Goal: Use online tool/utility: Utilize a website feature to perform a specific function

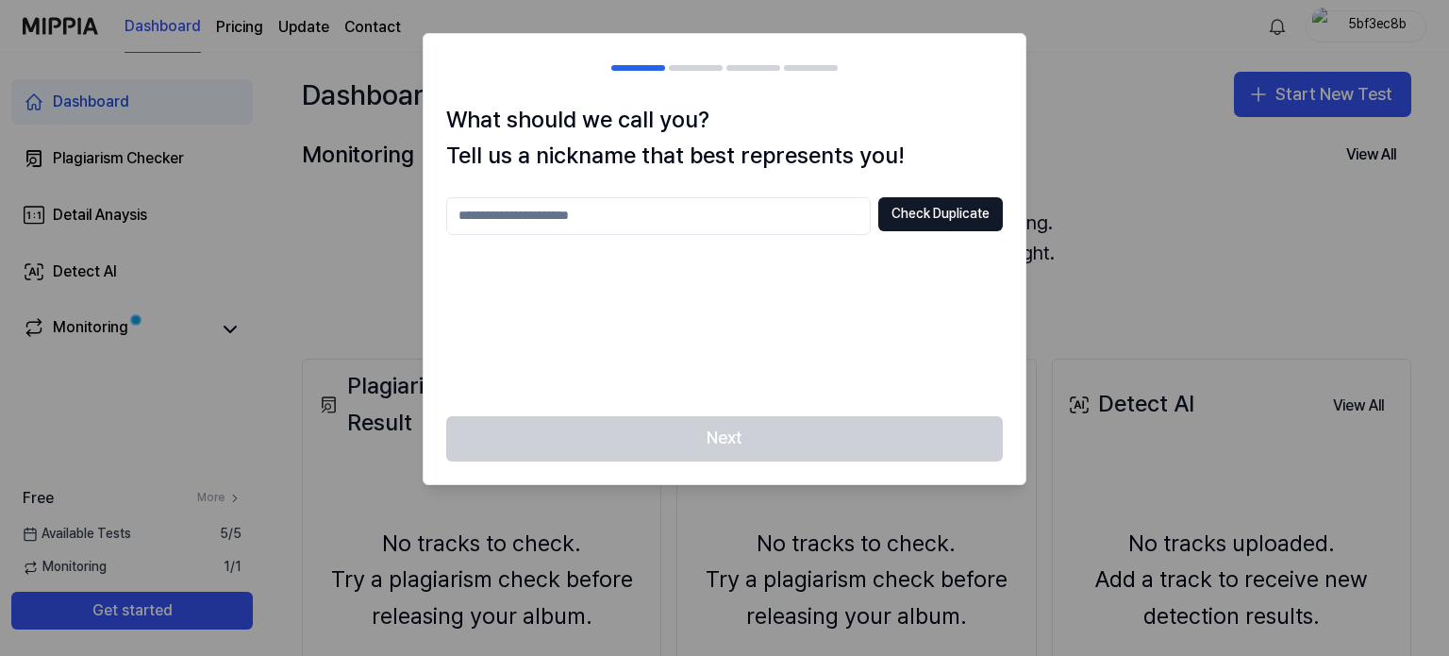
click at [782, 204] on input "text" at bounding box center [658, 216] width 424 height 38
type input "****"
click at [928, 216] on button "Check Duplicate" at bounding box center [940, 214] width 125 height 34
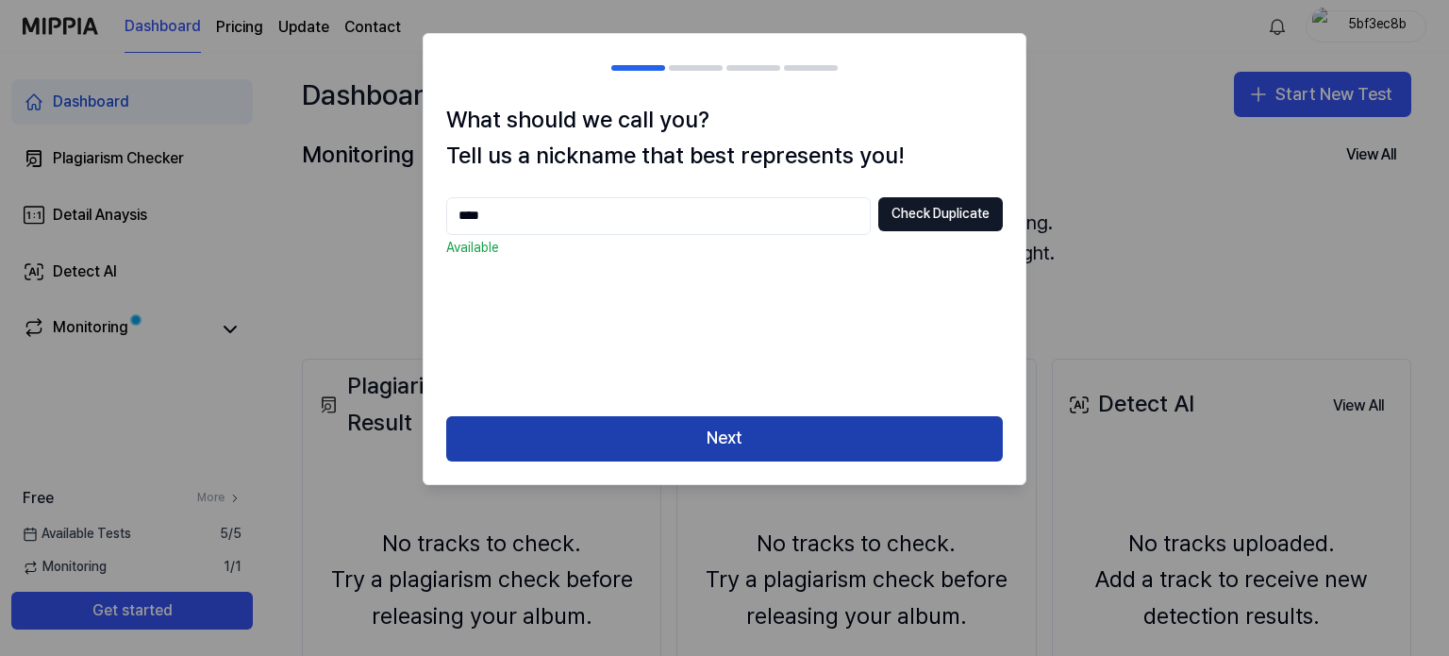
click at [607, 441] on button "Next" at bounding box center [724, 438] width 557 height 45
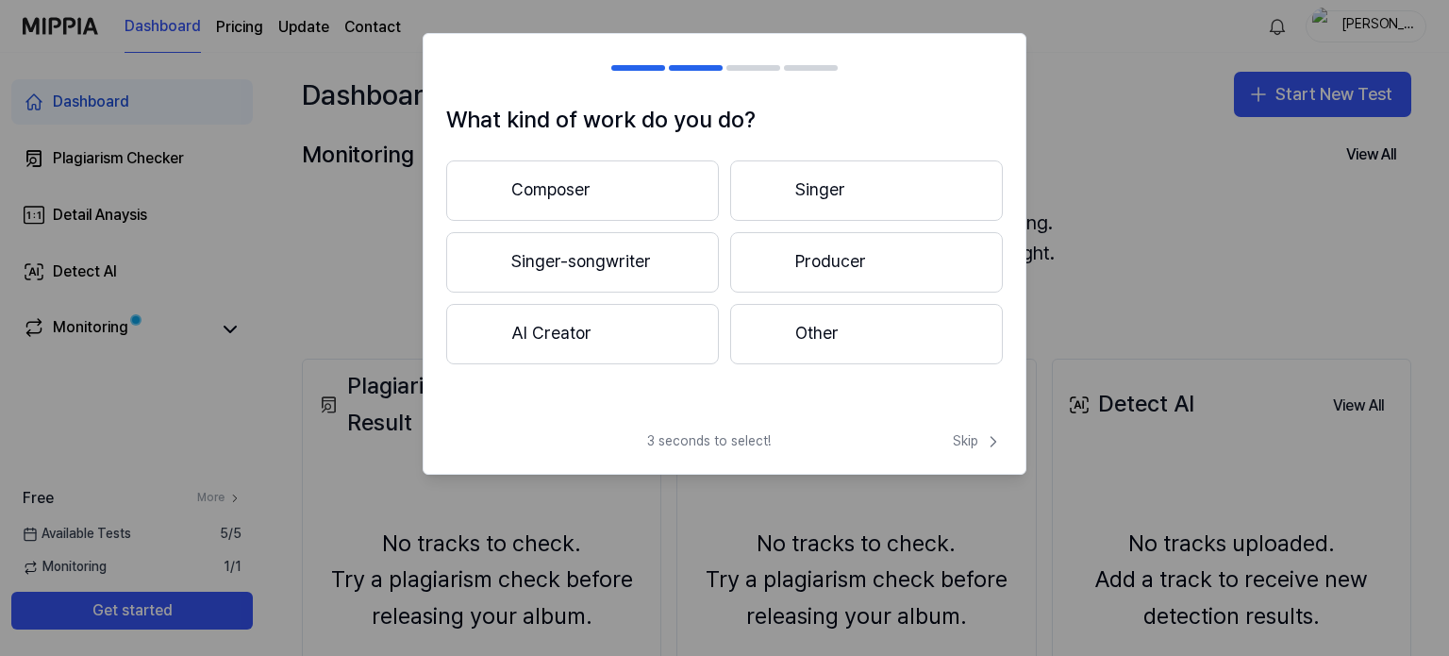
click at [771, 185] on div at bounding box center [768, 190] width 23 height 23
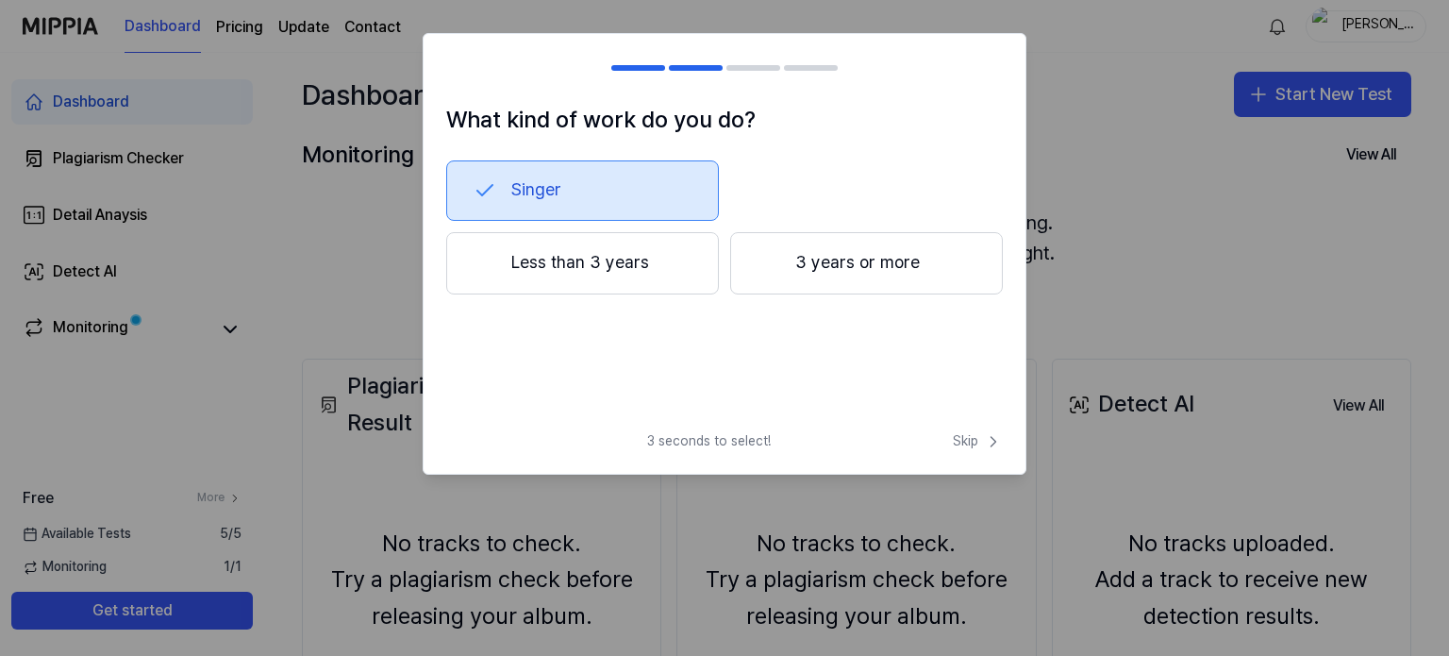
click at [785, 252] on button "3 years or more" at bounding box center [866, 263] width 273 height 62
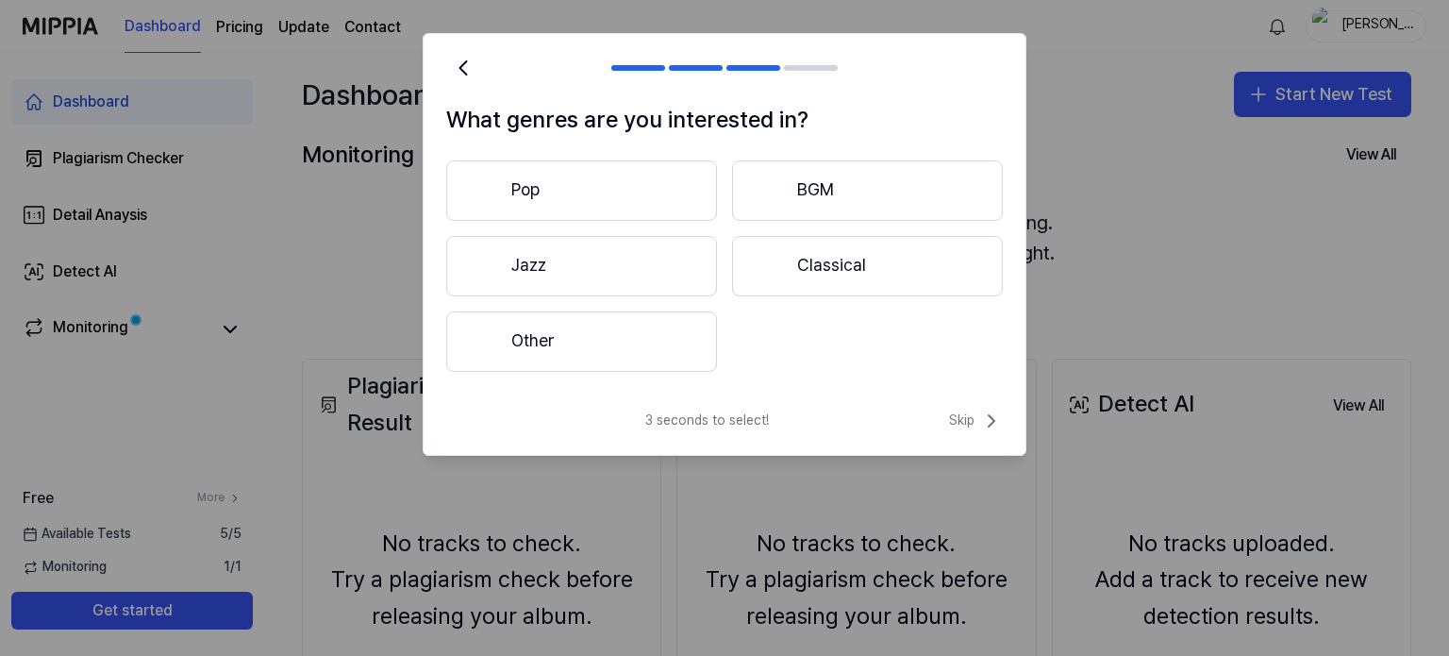
click at [649, 357] on button "Other" at bounding box center [581, 341] width 271 height 60
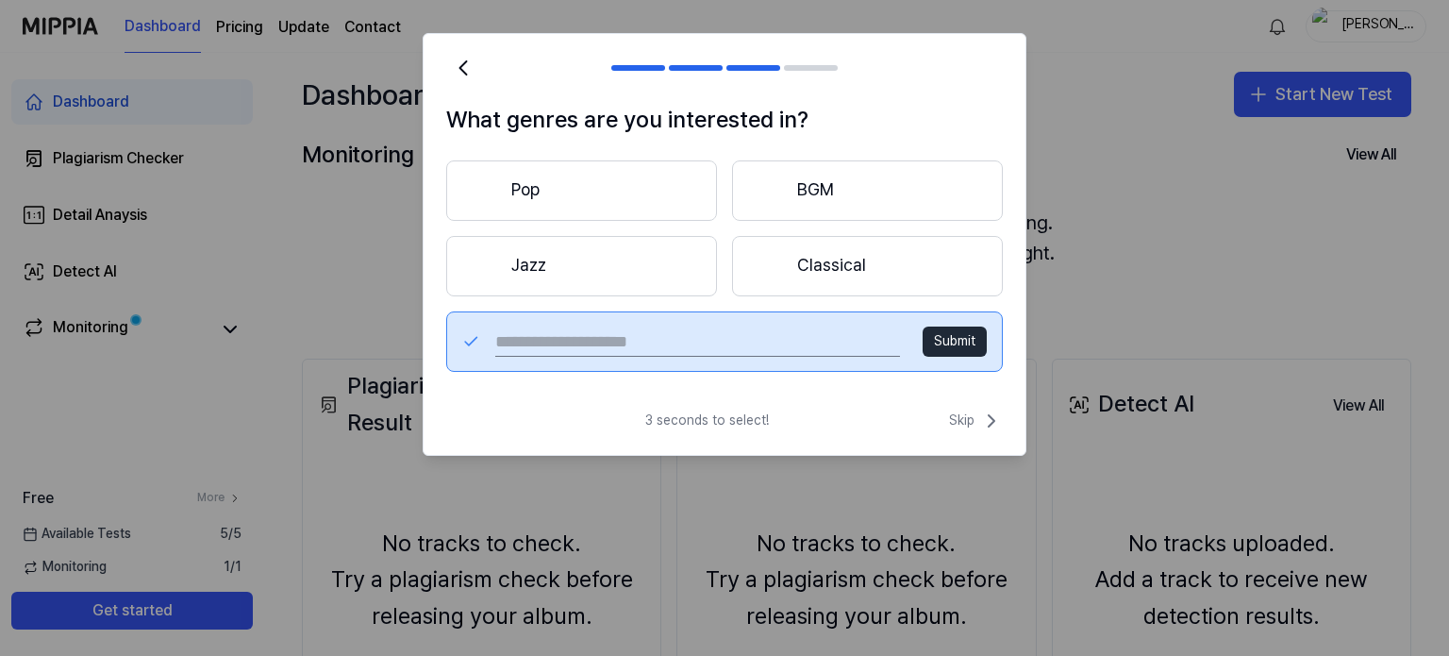
click at [730, 331] on input "text" at bounding box center [697, 341] width 405 height 30
type input "*"
type input "*********"
click at [966, 339] on button "Submit" at bounding box center [955, 341] width 64 height 30
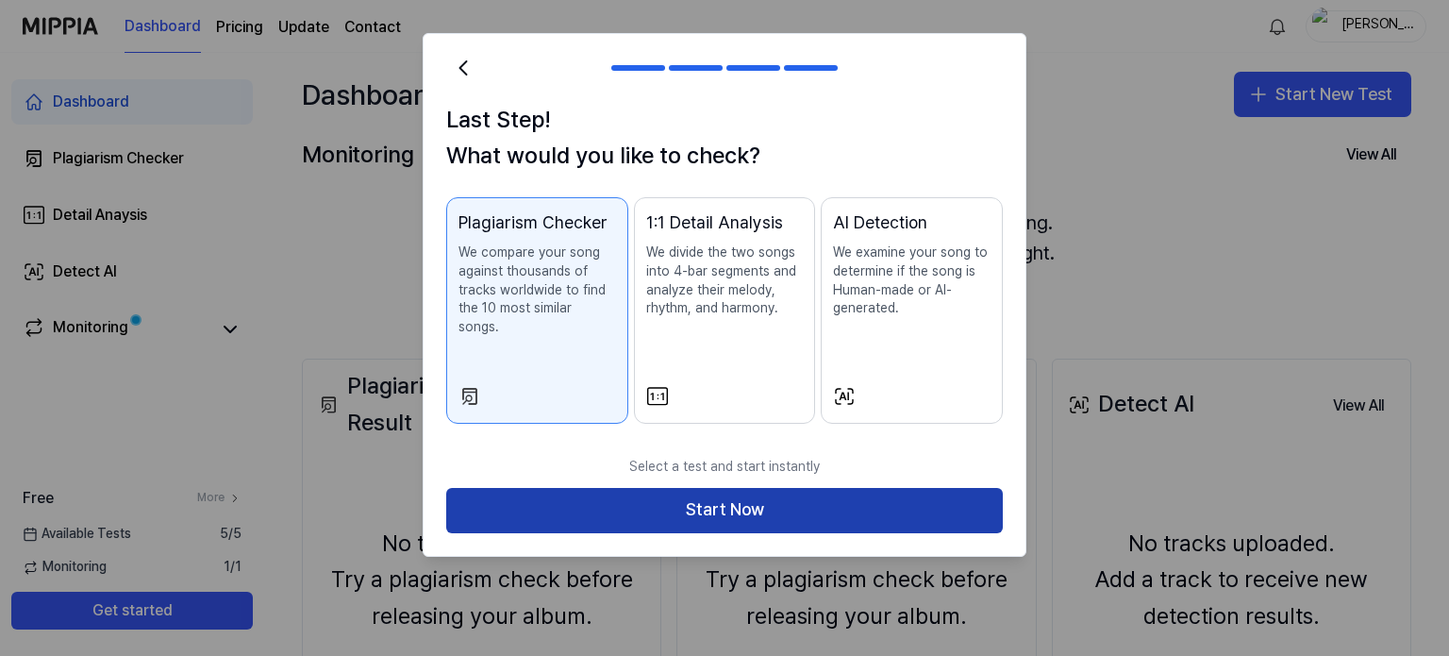
click at [830, 488] on button "Start Now" at bounding box center [724, 510] width 557 height 45
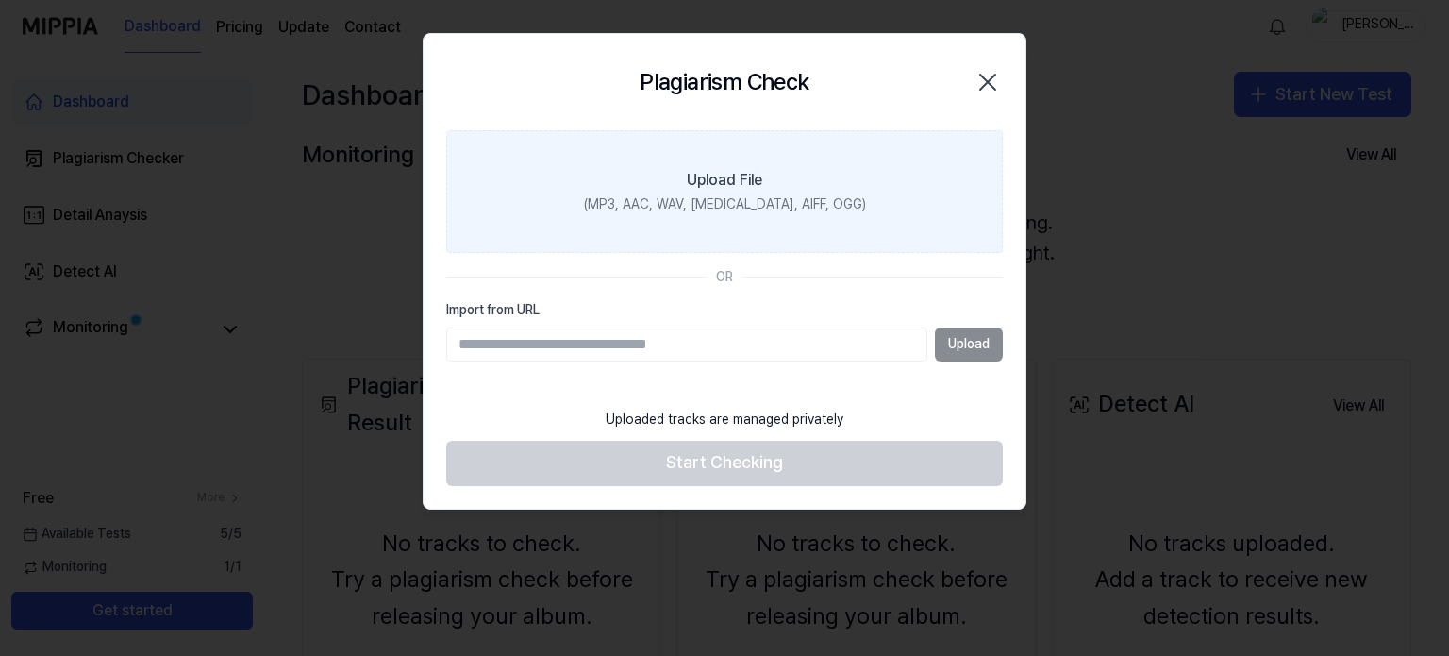
paste input "**********"
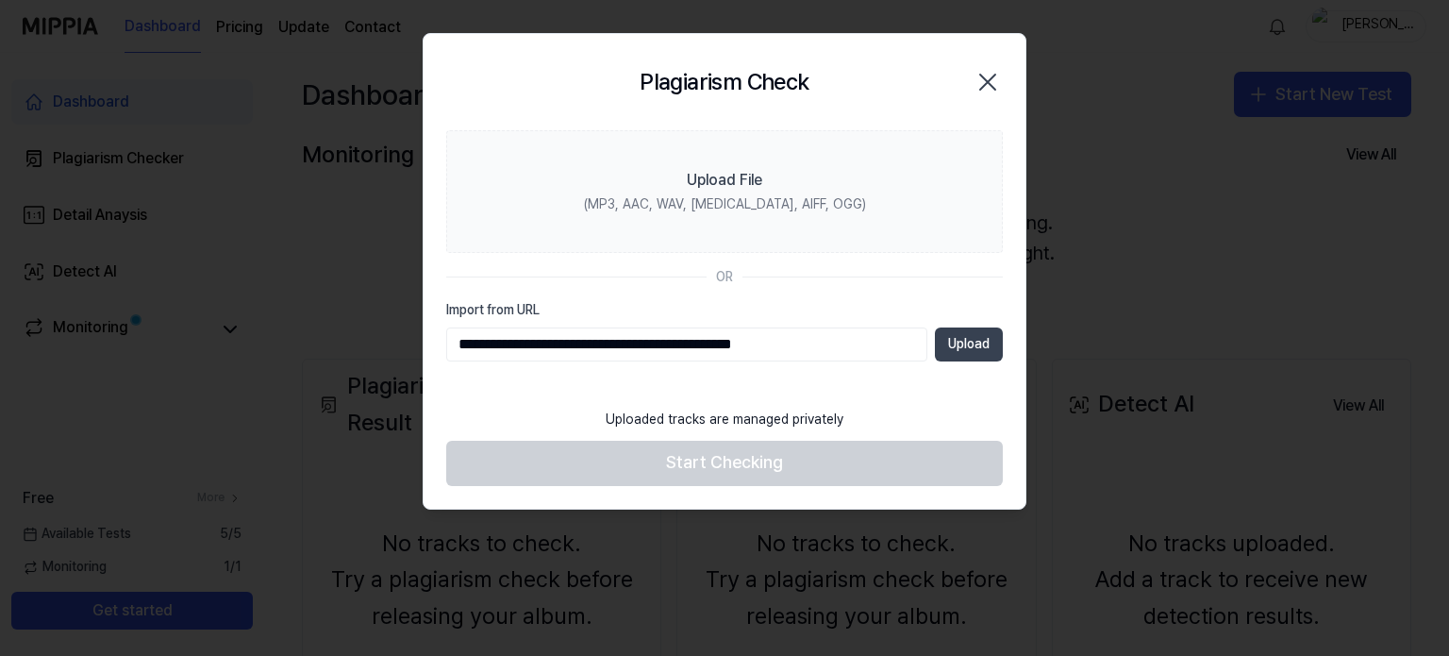
type input "**********"
click at [951, 342] on button "Upload" at bounding box center [969, 344] width 68 height 34
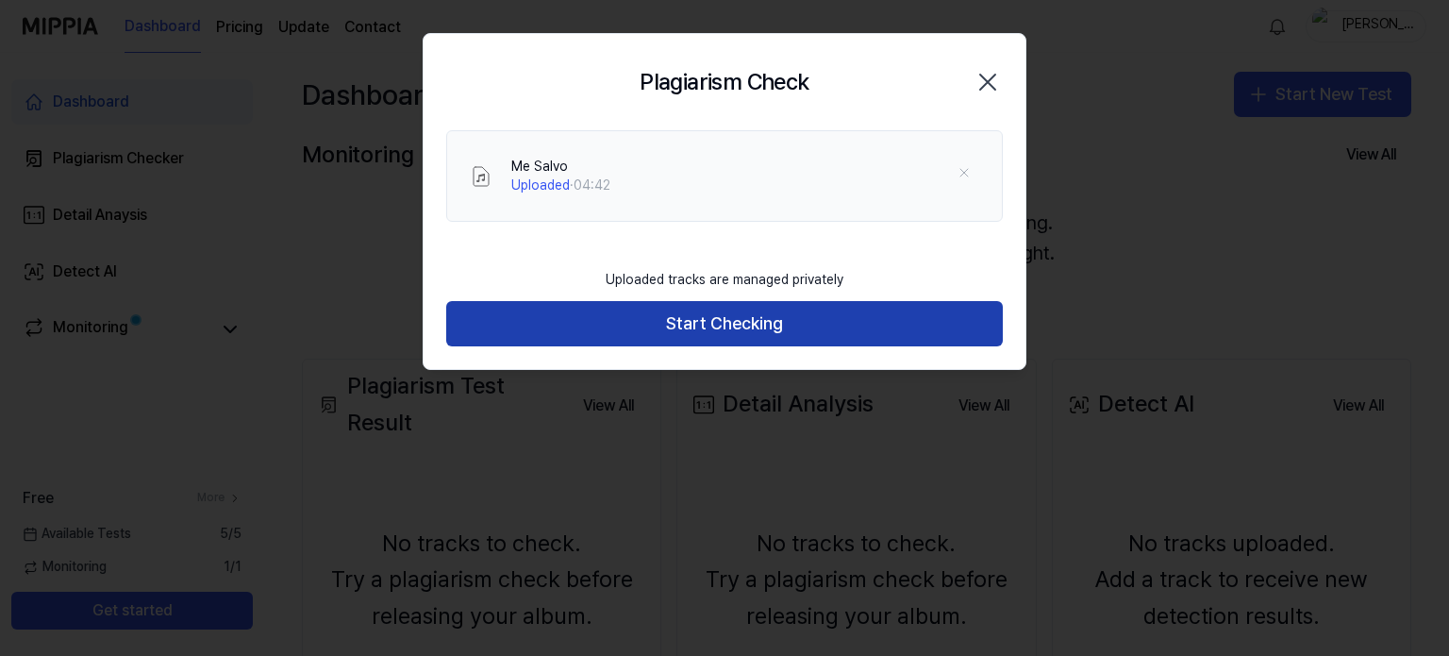
click at [855, 327] on button "Start Checking" at bounding box center [724, 323] width 557 height 45
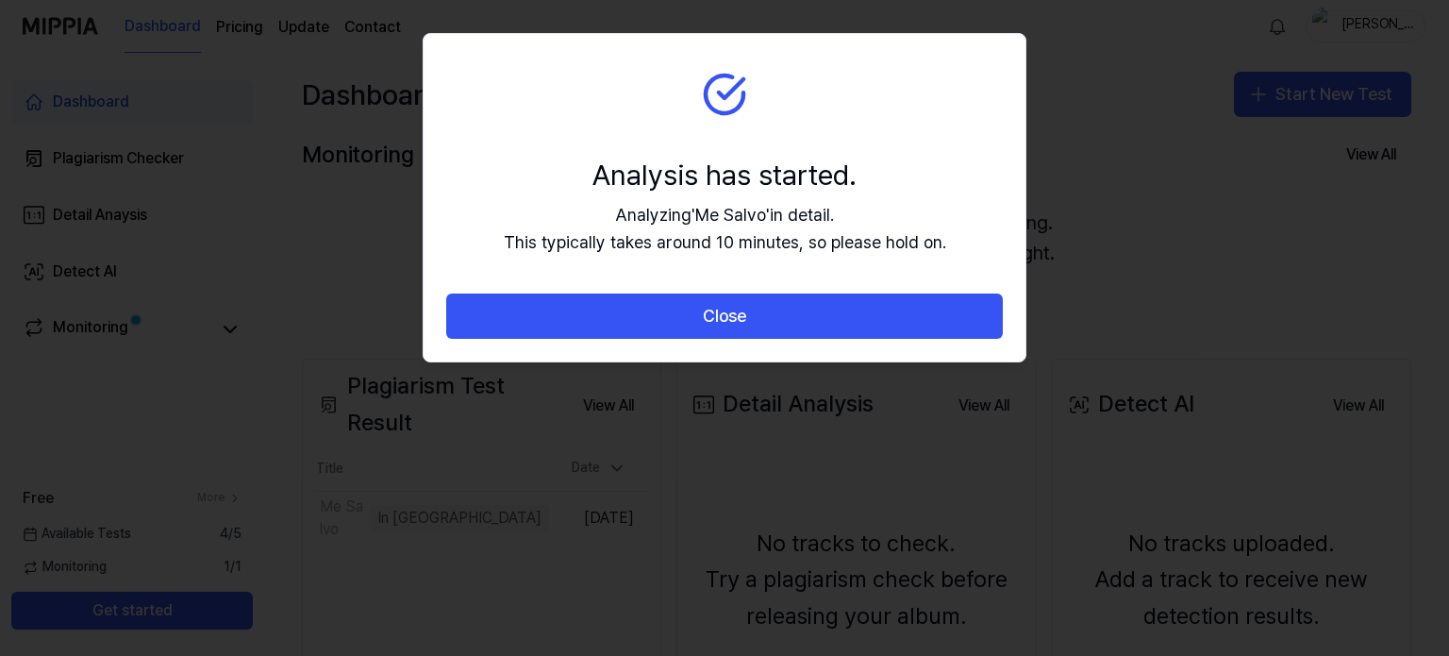
click at [855, 327] on button "Close" at bounding box center [724, 315] width 557 height 45
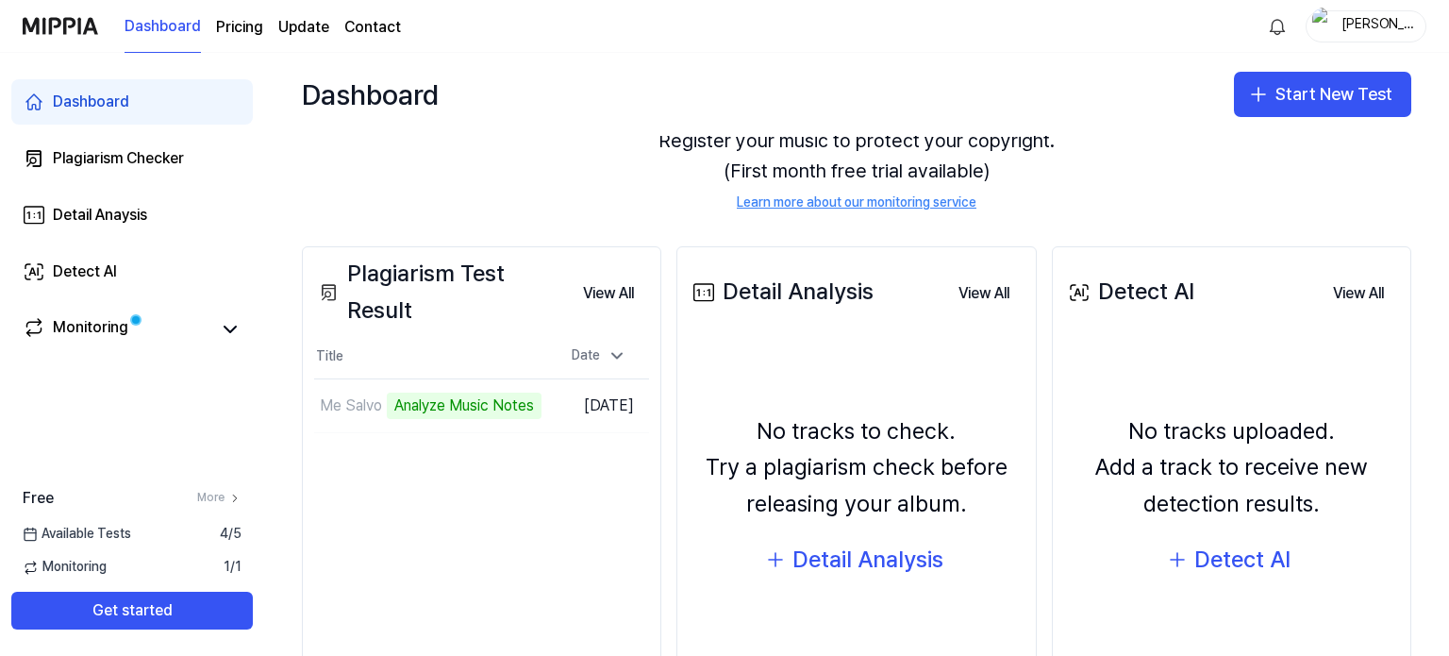
scroll to position [113, 0]
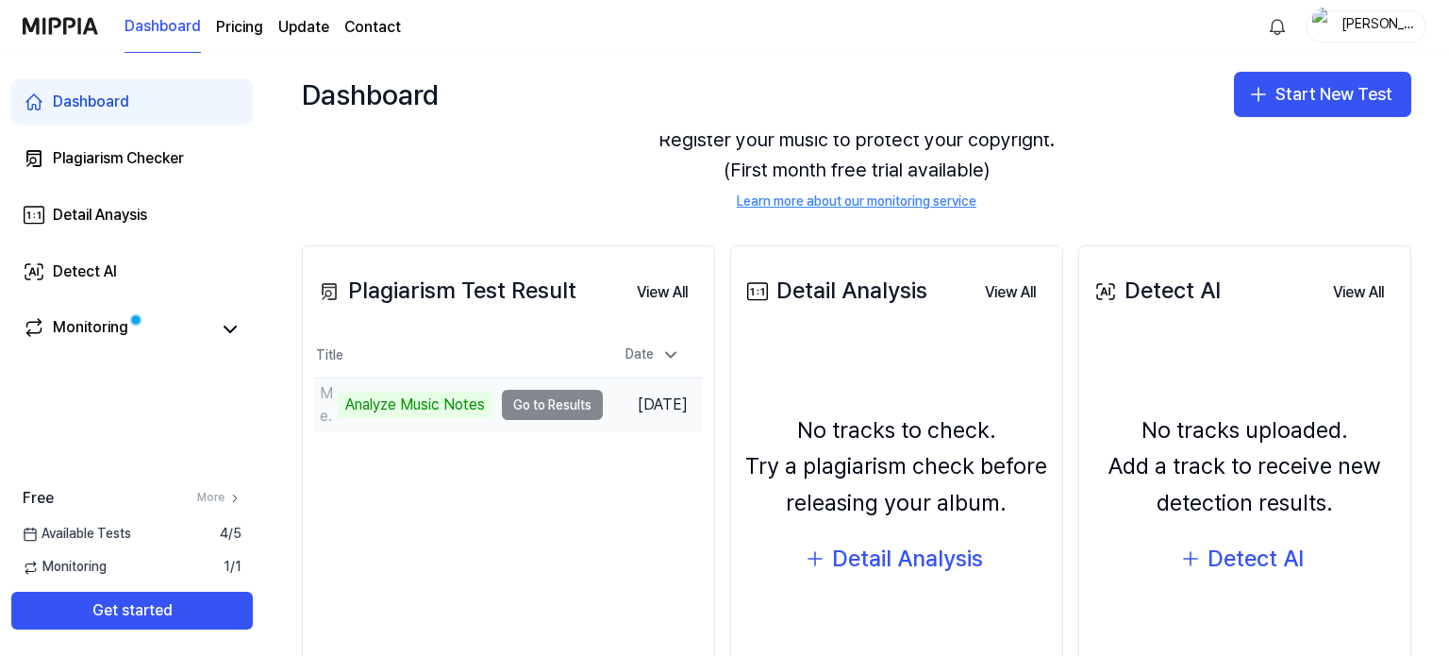
click at [566, 404] on td "Me Salvo Analyze Music Notes Go to Results" at bounding box center [458, 404] width 289 height 53
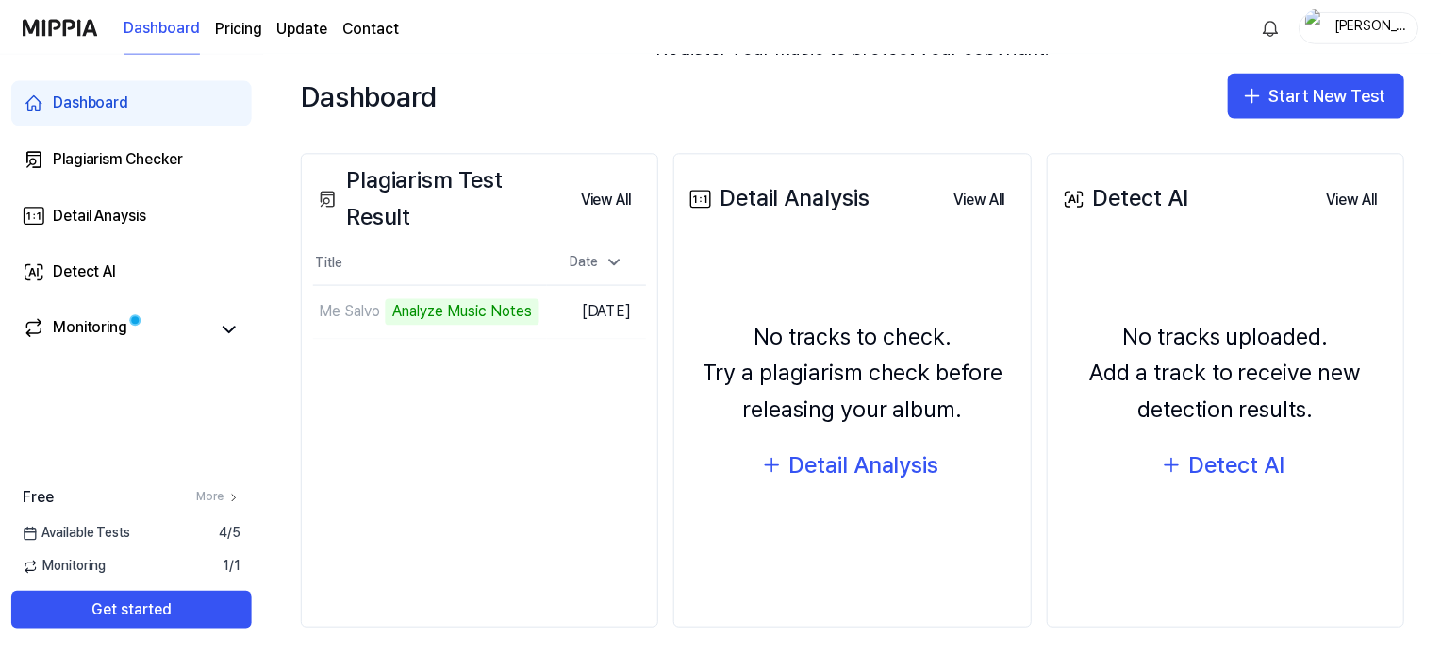
scroll to position [216, 0]
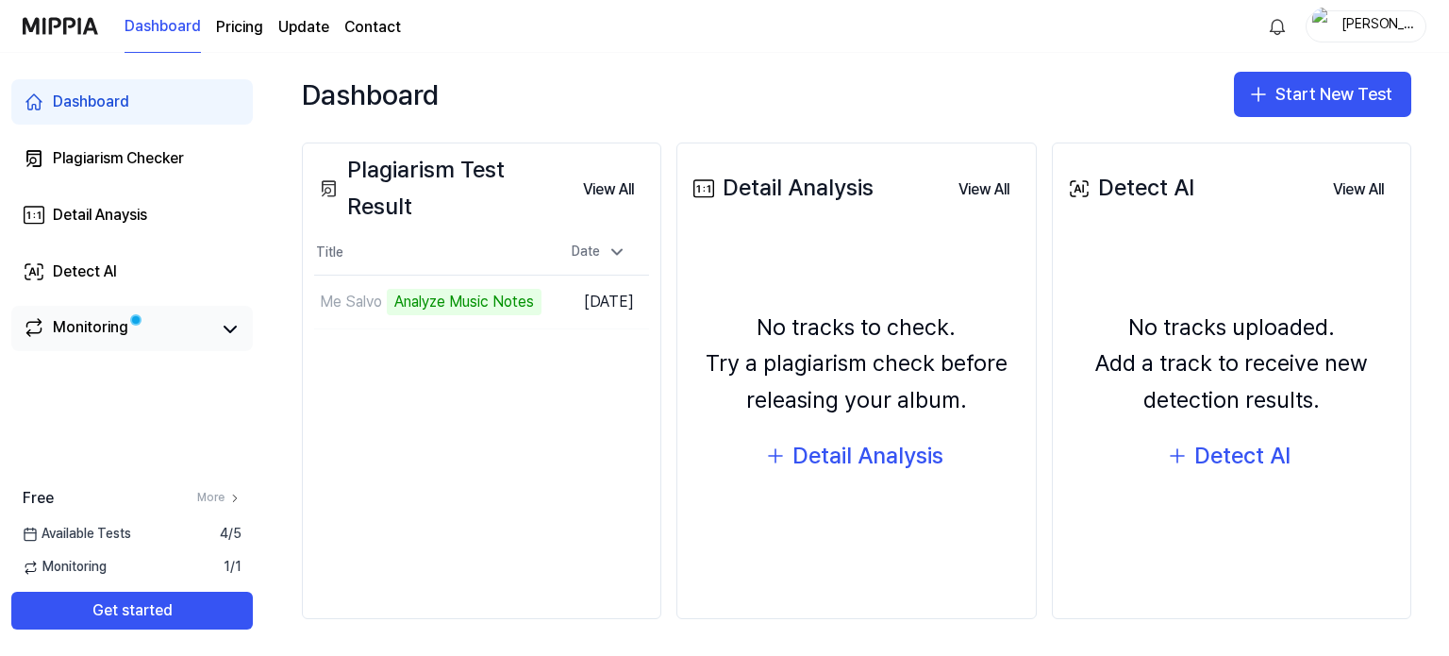
click at [165, 328] on link "Monitoring" at bounding box center [117, 329] width 189 height 26
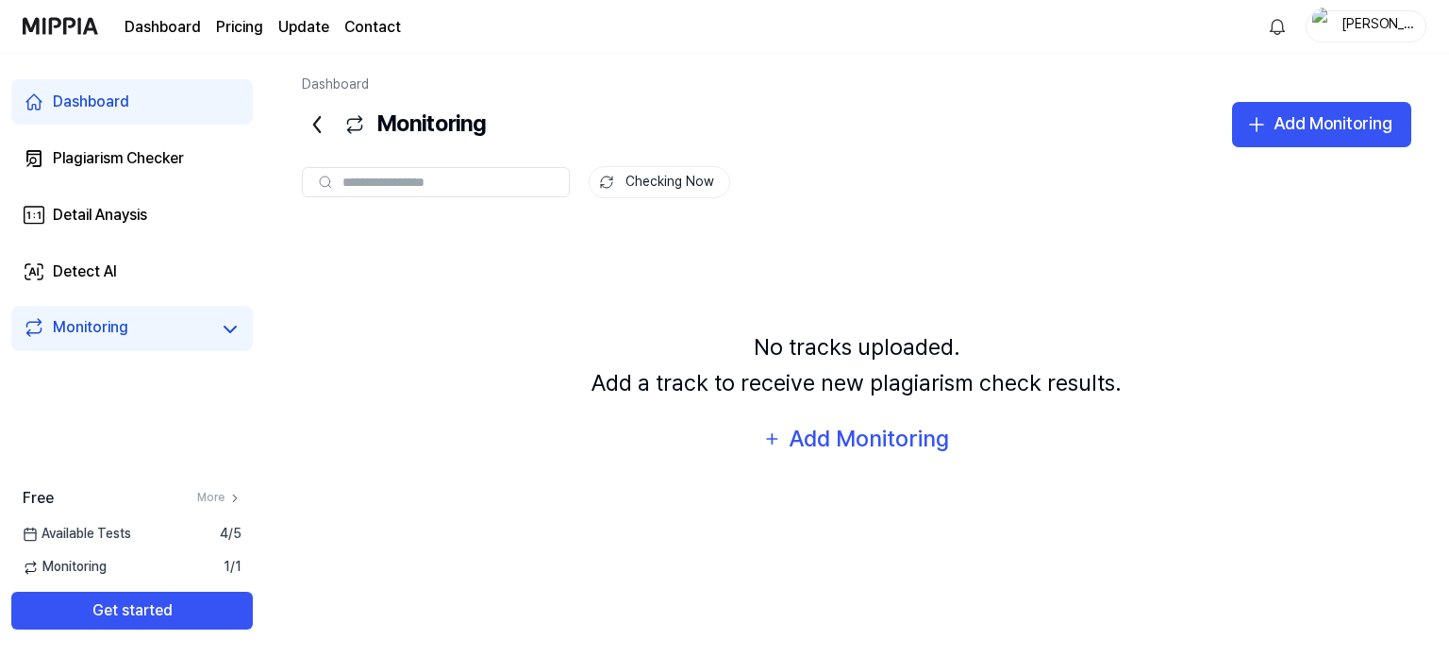
click at [155, 111] on link "Dashboard" at bounding box center [131, 101] width 241 height 45
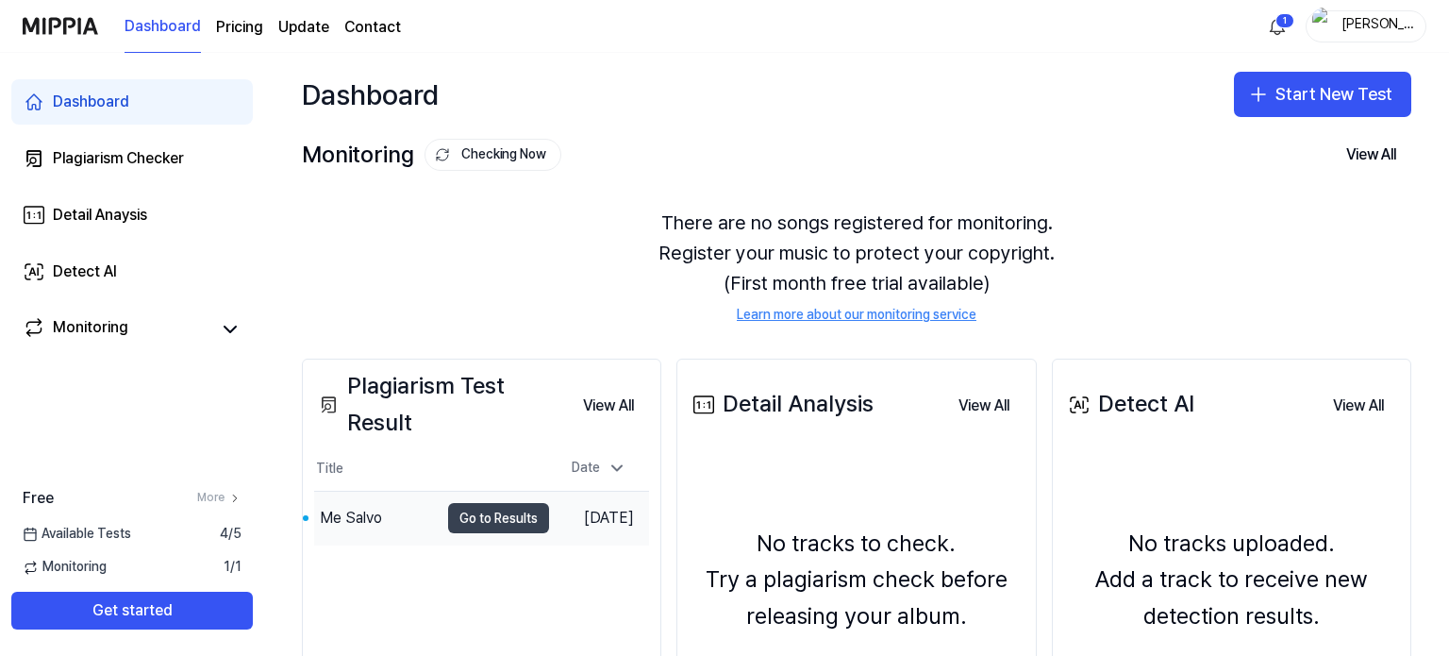
click at [490, 522] on button "Go to Results" at bounding box center [498, 518] width 101 height 30
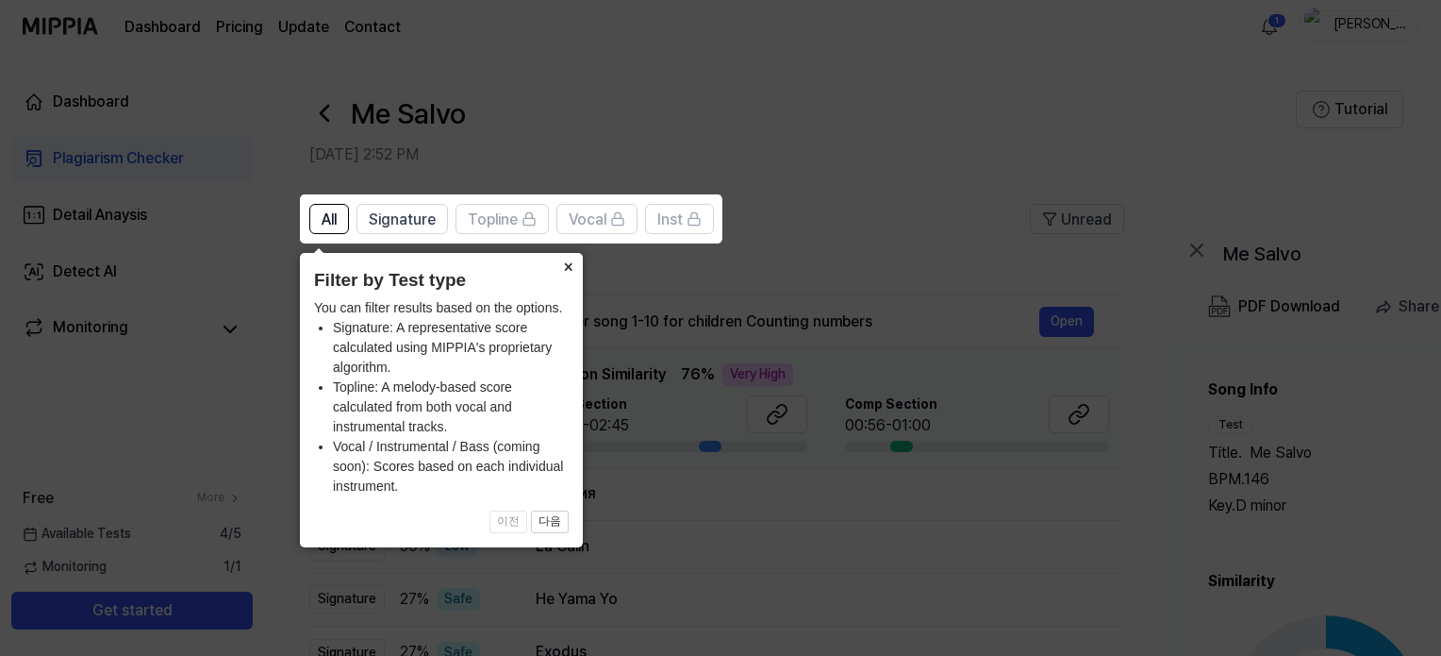
click at [562, 265] on button "×" at bounding box center [568, 266] width 30 height 26
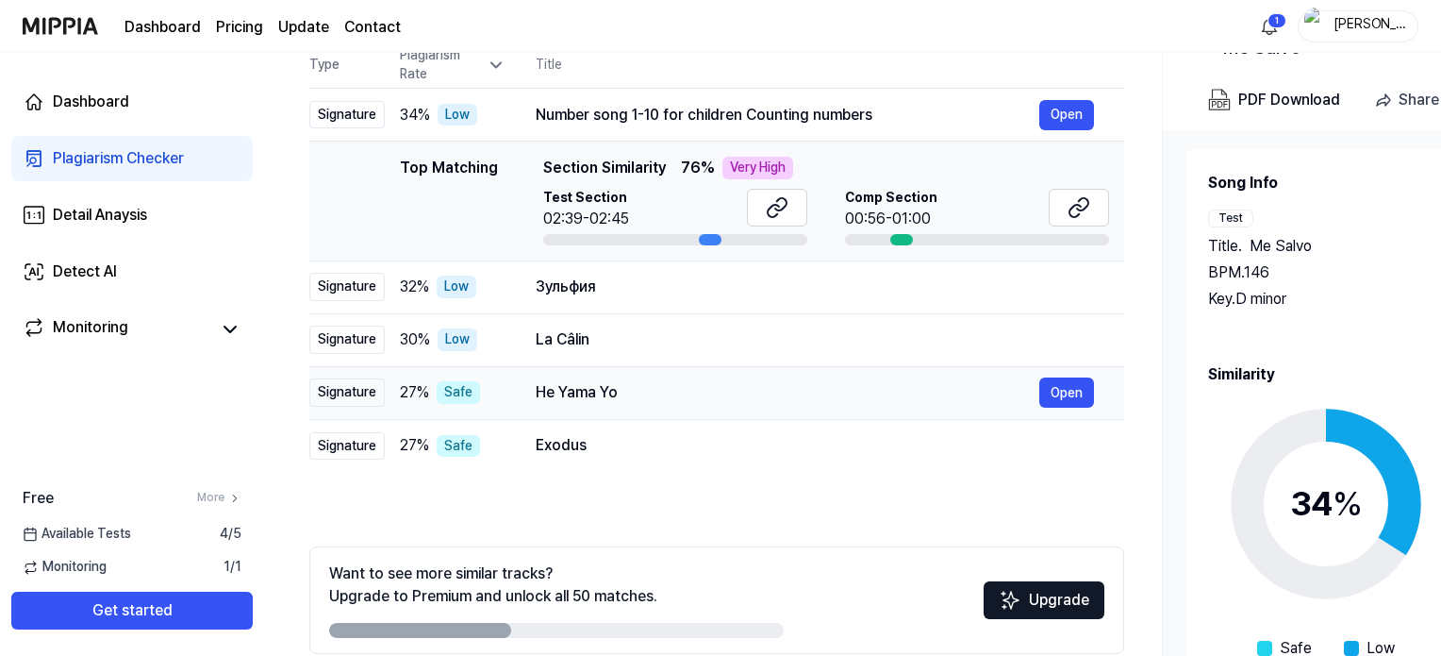
scroll to position [218, 0]
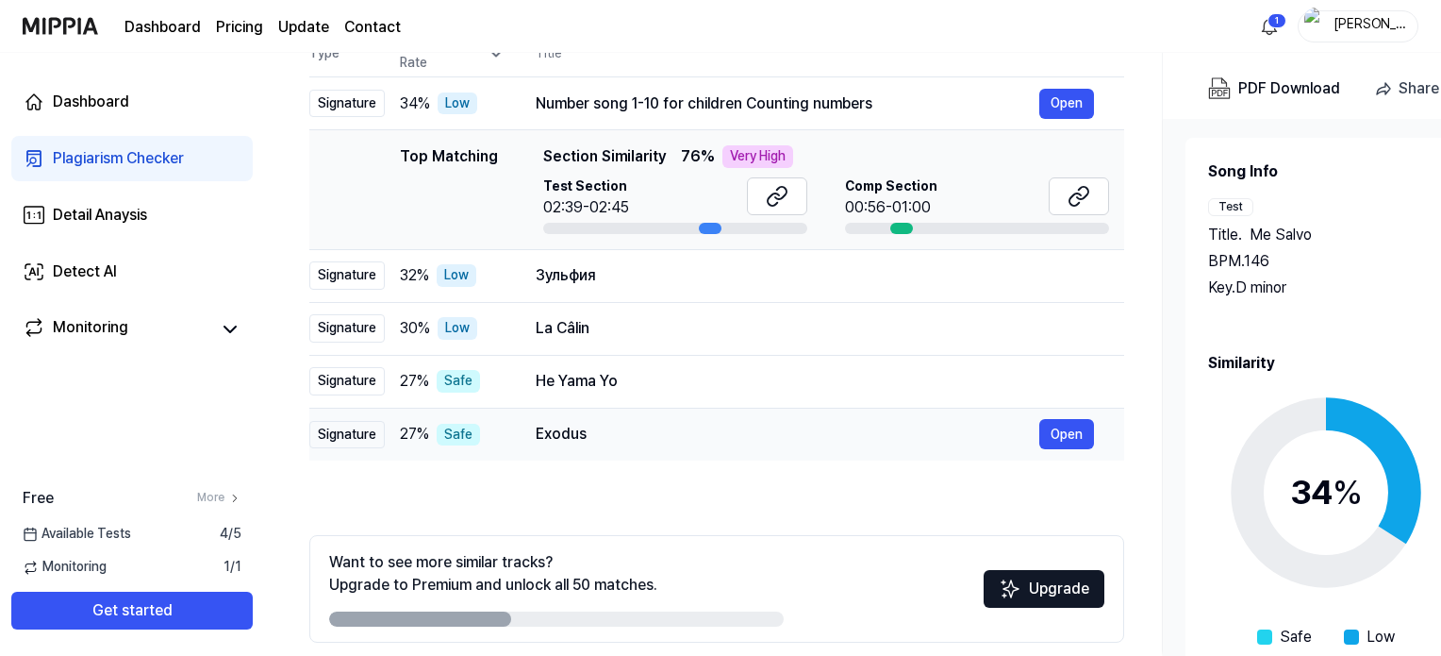
click at [624, 436] on div "Exodus" at bounding box center [788, 434] width 504 height 23
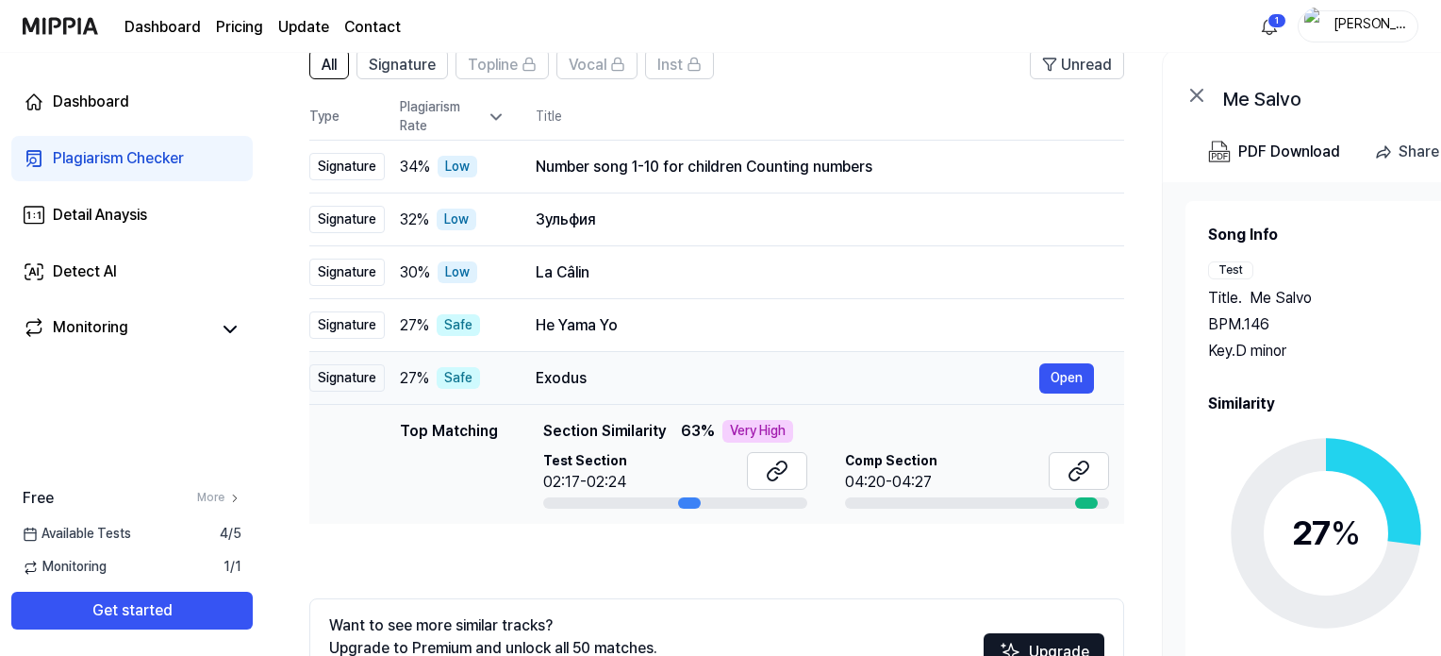
scroll to position [0, 0]
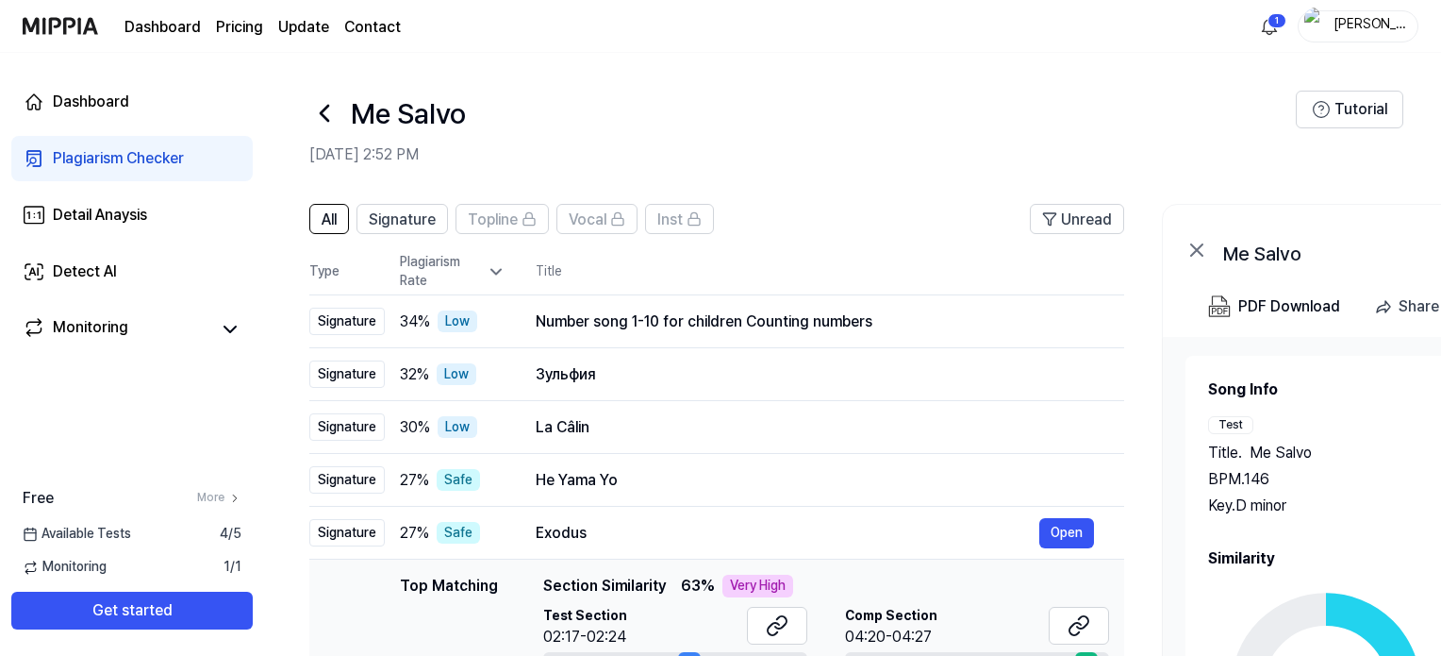
click at [468, 273] on div "Plagiarism Rate" at bounding box center [453, 271] width 106 height 37
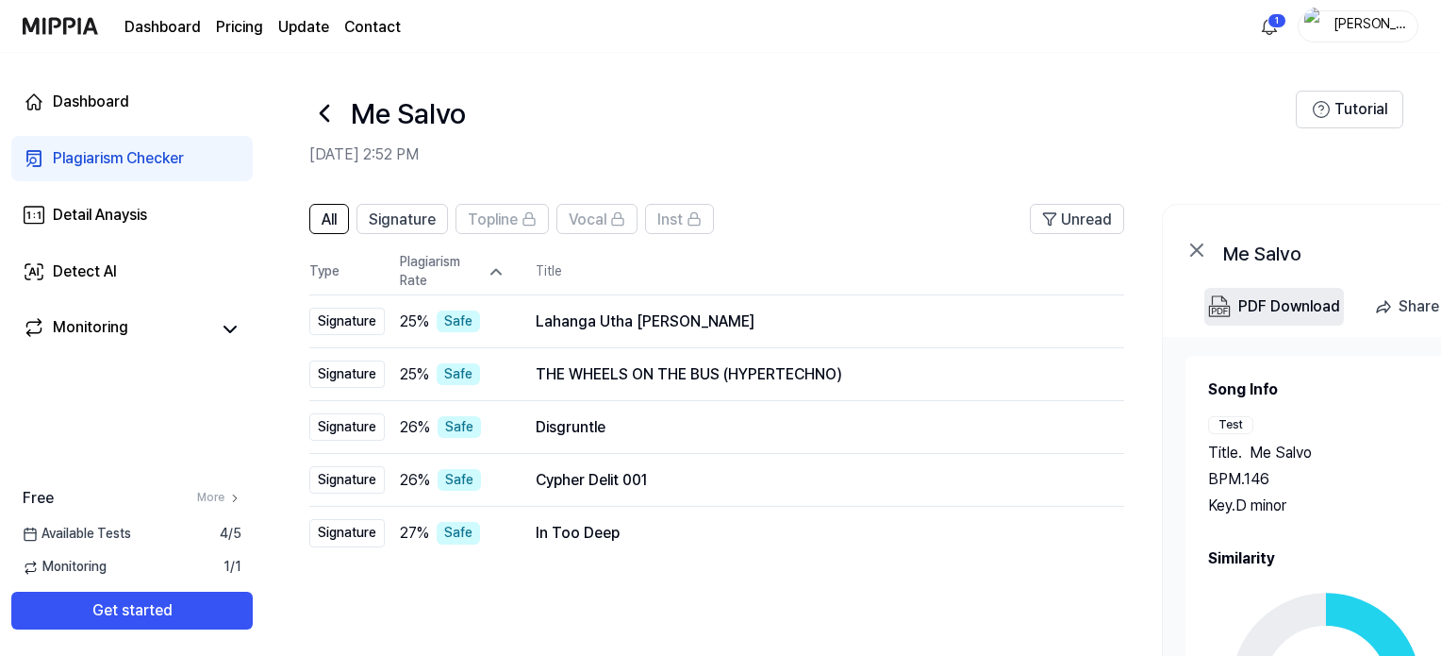
click at [1267, 307] on div "PDF Download" at bounding box center [1289, 306] width 102 height 25
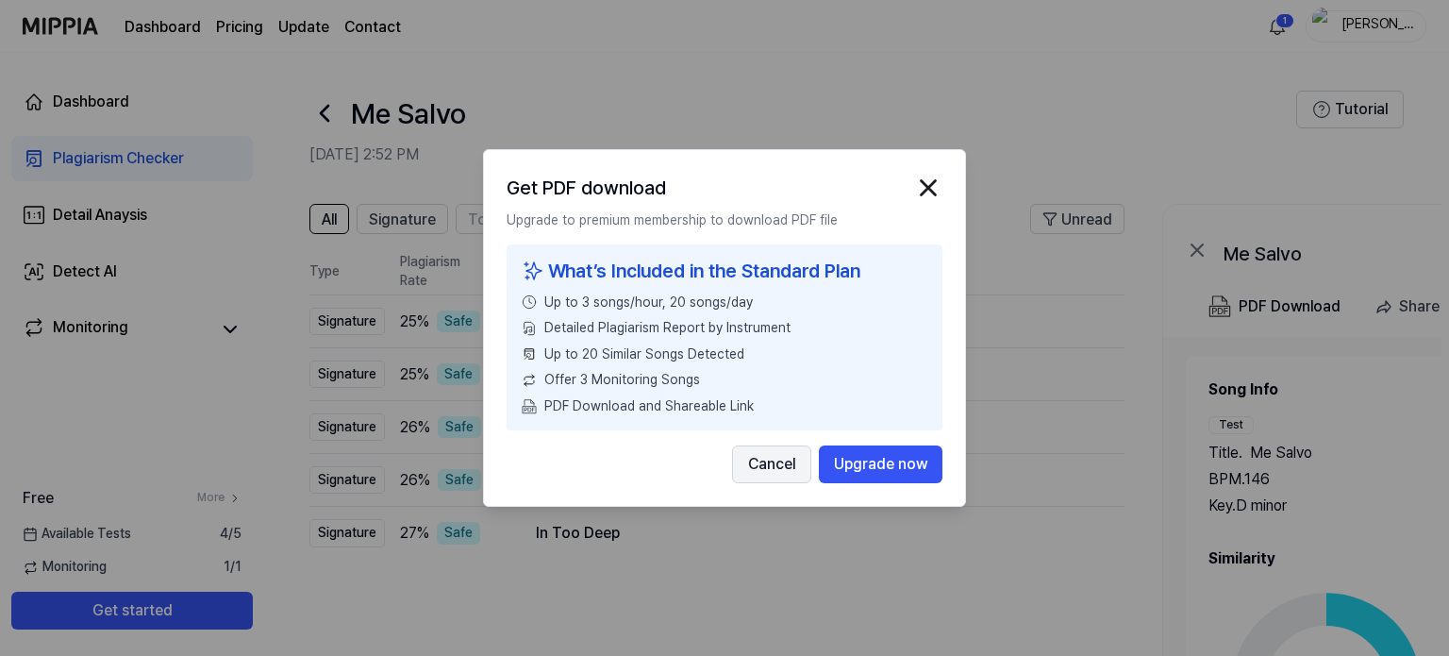
click at [756, 475] on button "Cancel" at bounding box center [771, 464] width 79 height 38
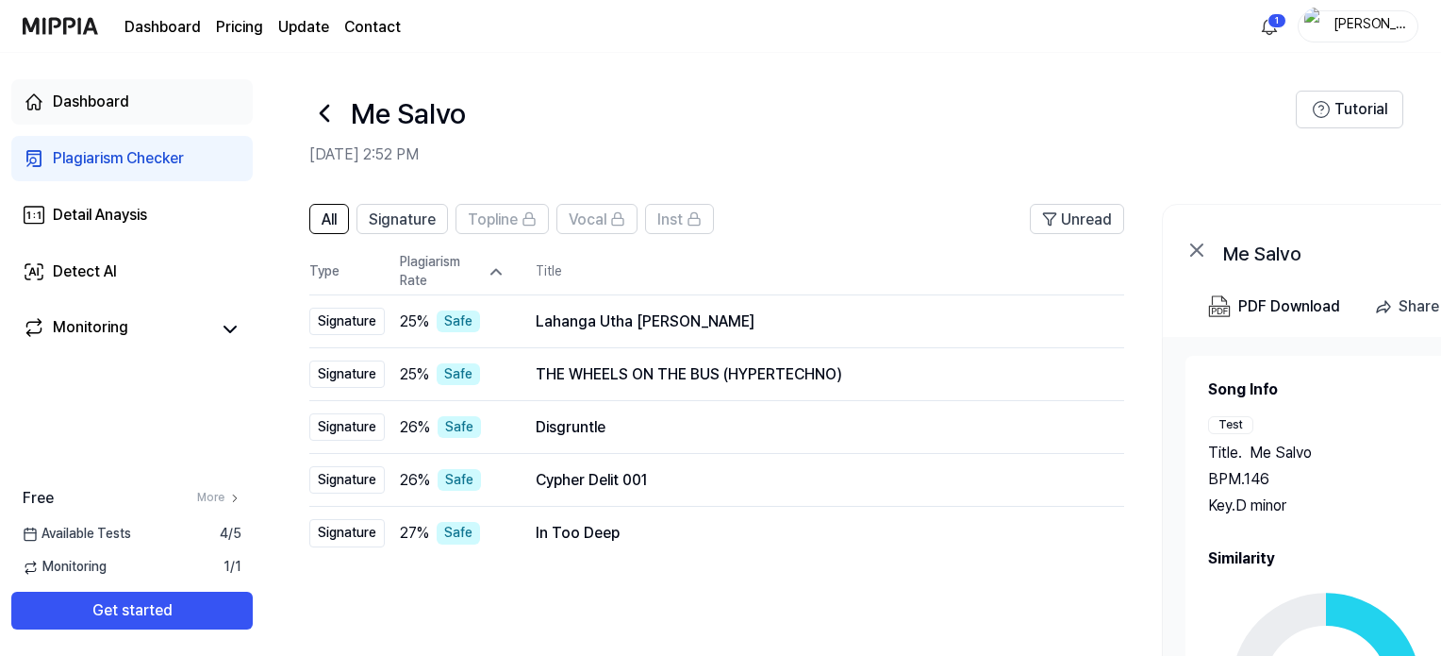
click at [143, 99] on link "Dashboard" at bounding box center [131, 101] width 241 height 45
